Goal: Register for event/course

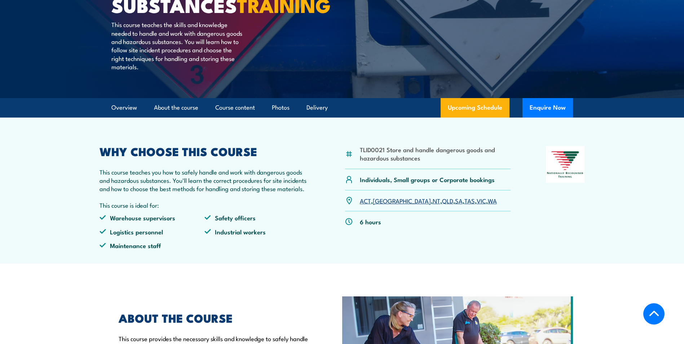
scroll to position [216, 0]
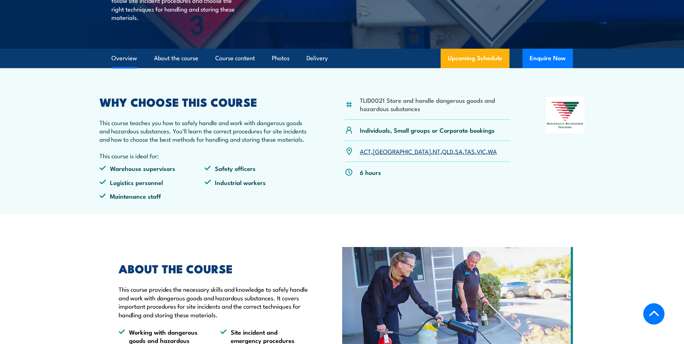
click at [442, 155] on link "QLD" at bounding box center [447, 151] width 11 height 9
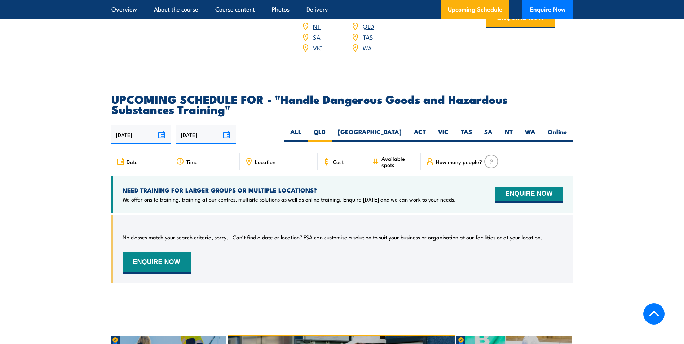
scroll to position [1027, 0]
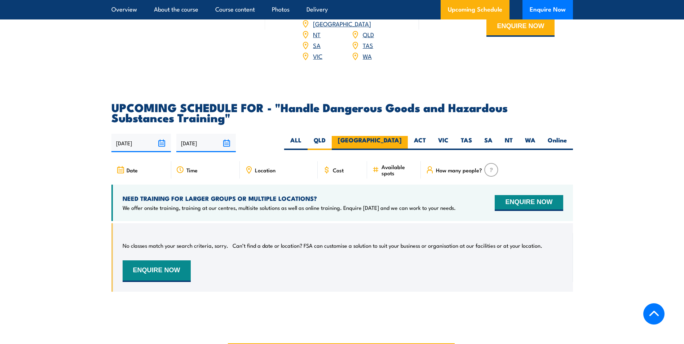
click at [403, 149] on label "[GEOGRAPHIC_DATA]" at bounding box center [370, 143] width 76 height 14
click at [403, 141] on input "[GEOGRAPHIC_DATA]" at bounding box center [404, 138] width 5 height 5
radio input "true"
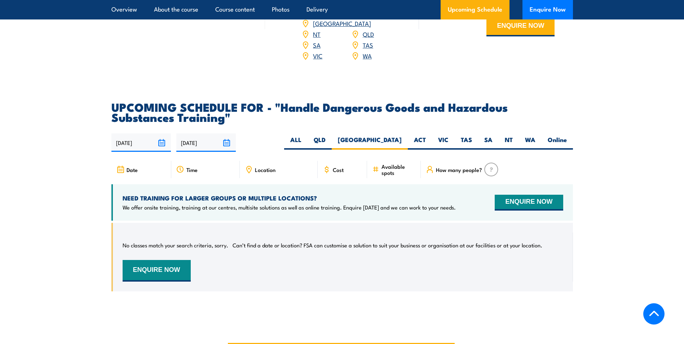
scroll to position [1027, 0]
click at [442, 146] on label "VIC" at bounding box center [443, 143] width 23 height 14
click at [449, 141] on input "VIC" at bounding box center [451, 138] width 5 height 5
radio input "true"
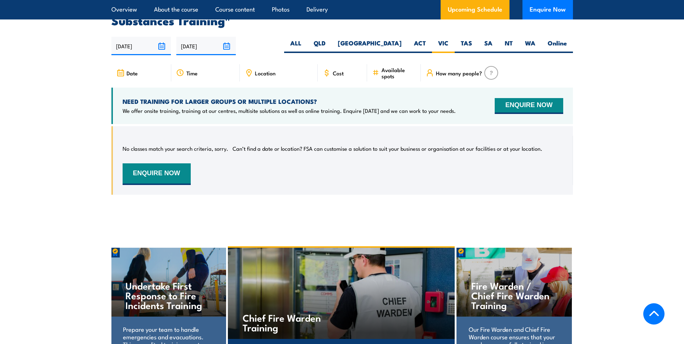
scroll to position [1135, 0]
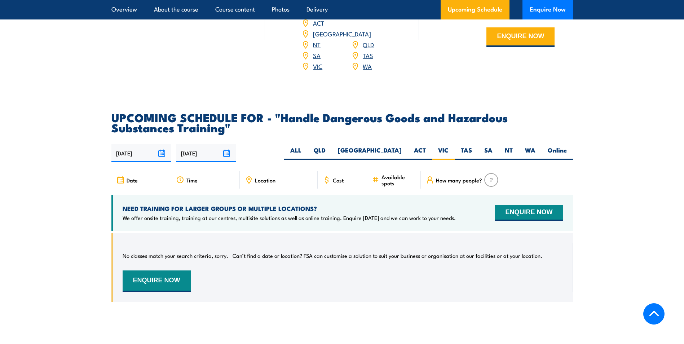
scroll to position [1027, 0]
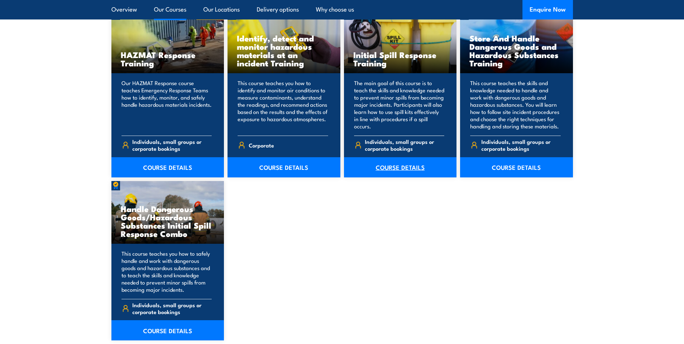
scroll to position [613, 0]
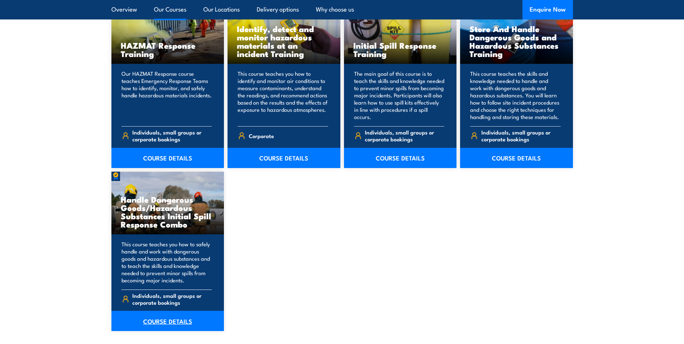
click at [168, 323] on link "COURSE DETAILS" at bounding box center [167, 321] width 113 height 20
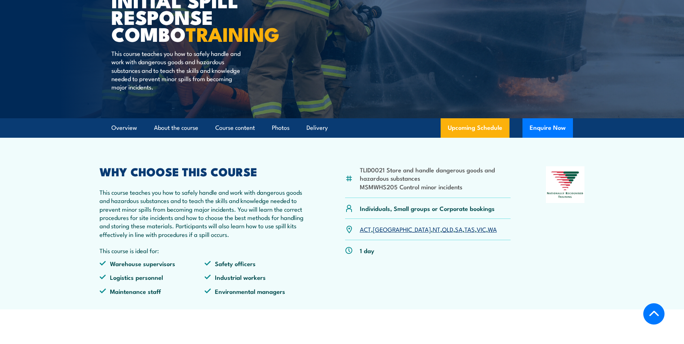
scroll to position [180, 0]
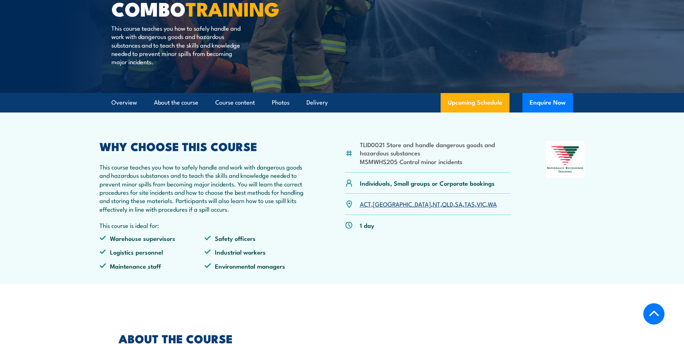
click at [442, 204] on link "QLD" at bounding box center [447, 203] width 11 height 9
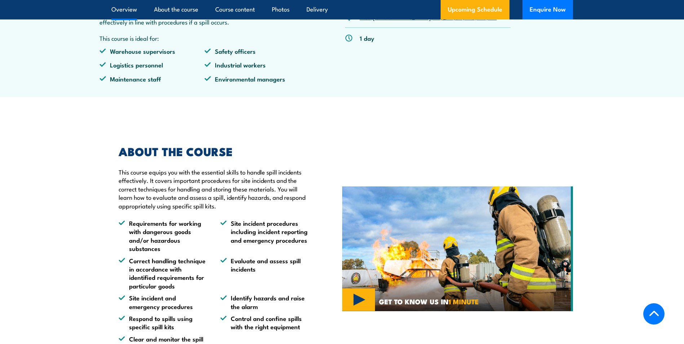
scroll to position [397, 0]
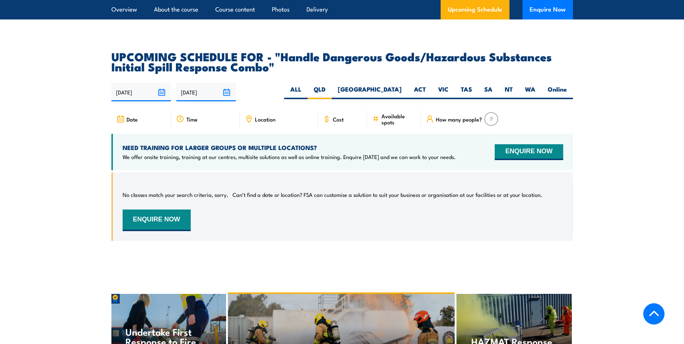
scroll to position [1169, 0]
